Goal: Information Seeking & Learning: Compare options

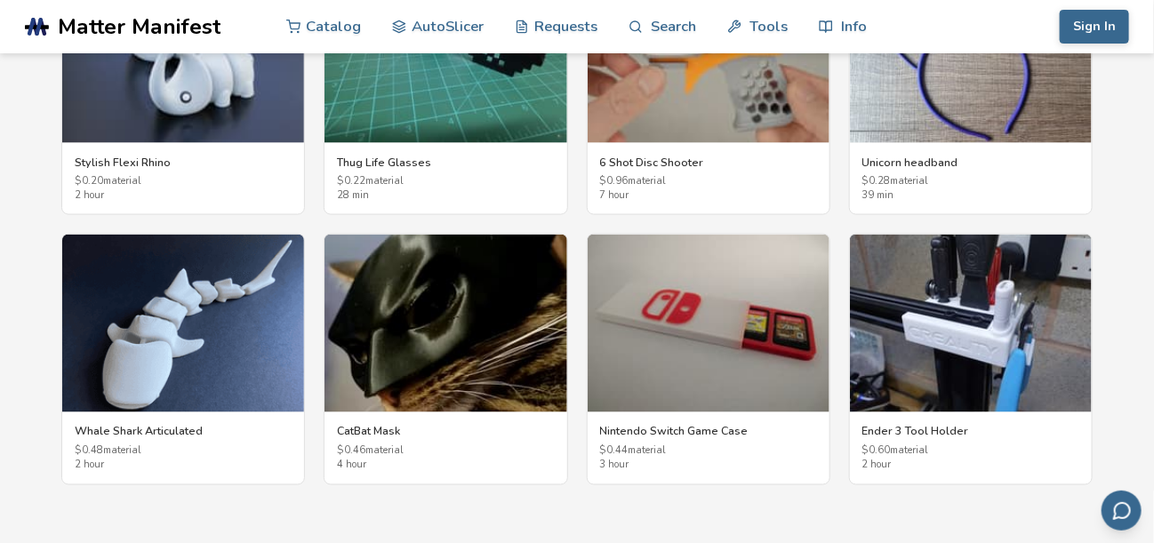
scroll to position [3348, 0]
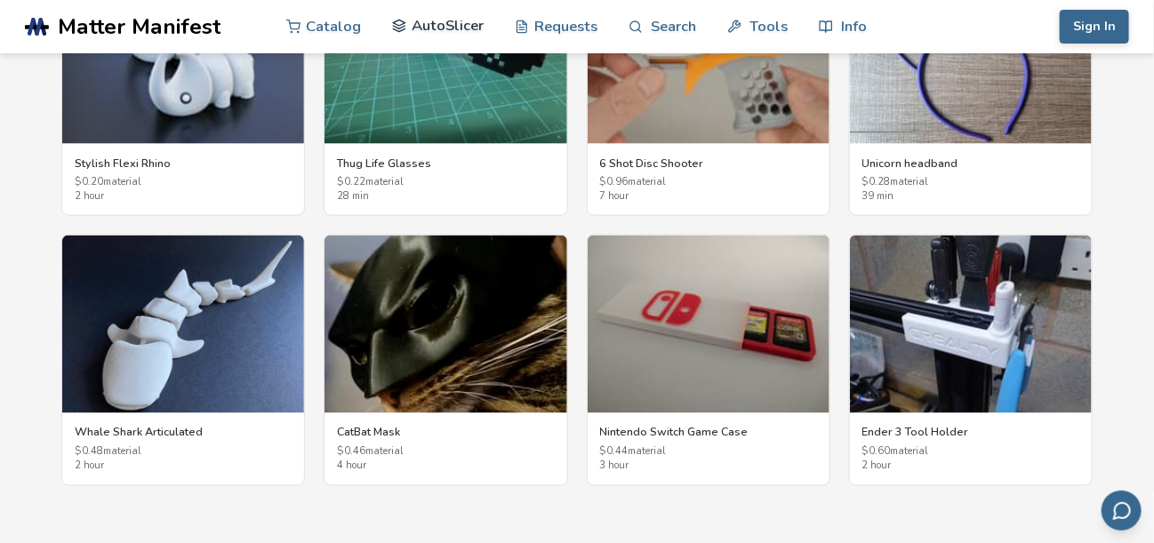
click at [437, 26] on link "AutoSlicer" at bounding box center [438, 25] width 92 height 53
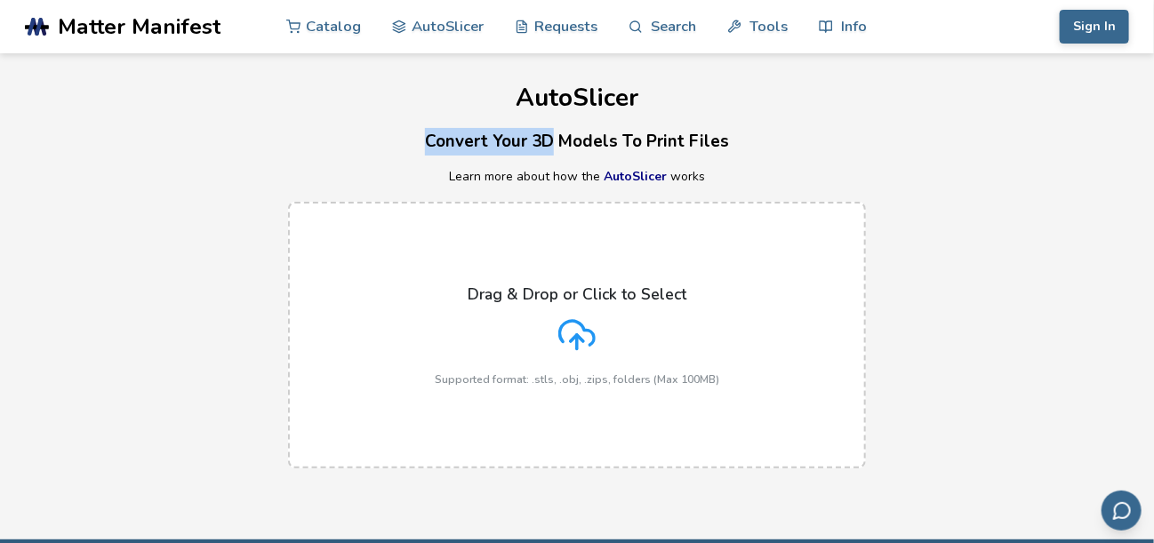
drag, startPoint x: 671, startPoint y: 157, endPoint x: 719, endPoint y: 168, distance: 49.2
click at [719, 168] on div "AutoSlicer Convert Your 3D Models To Print Files Learn more about how the AutoS…" at bounding box center [577, 269] width 1154 height 433
click at [232, 132] on h3 "Convert Your 3D Models To Print Files" at bounding box center [577, 142] width 1154 height 28
click at [319, 15] on link "Catalog" at bounding box center [323, 25] width 75 height 53
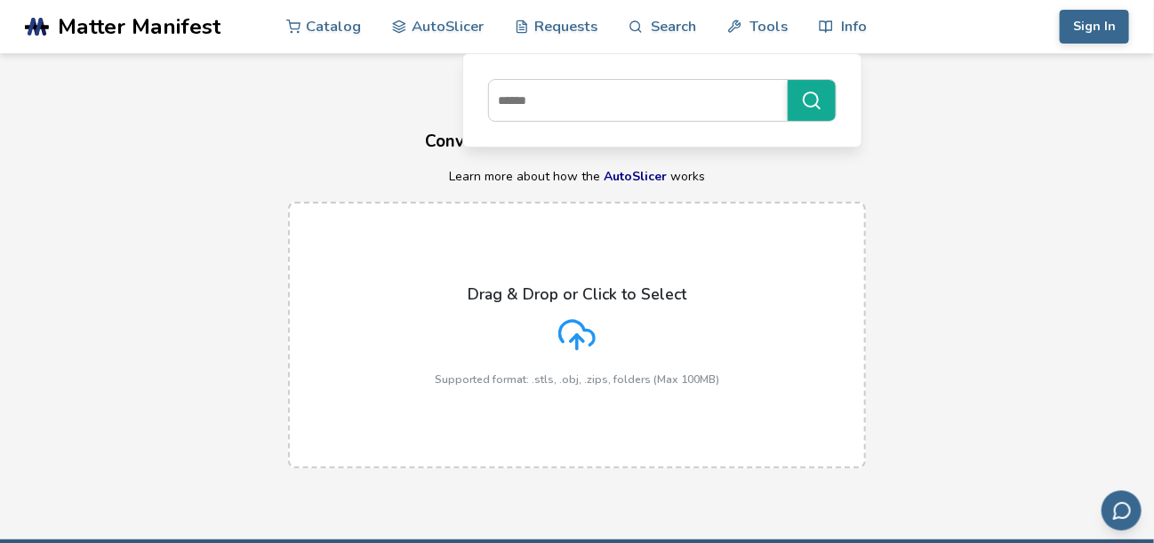
scroll to position [2701, 0]
